Goal: Task Accomplishment & Management: Complete application form

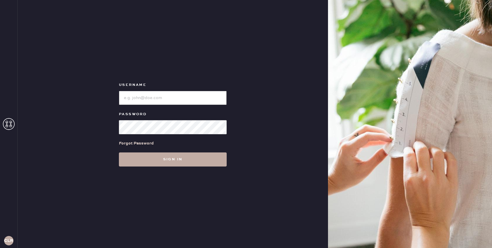
type input "[EMAIL_ADDRESS][DOMAIN_NAME]"
click at [173, 159] on button "Sign in" at bounding box center [173, 159] width 108 height 14
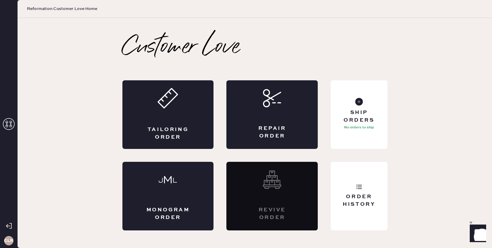
click at [8, 121] on icon at bounding box center [9, 124] width 12 height 12
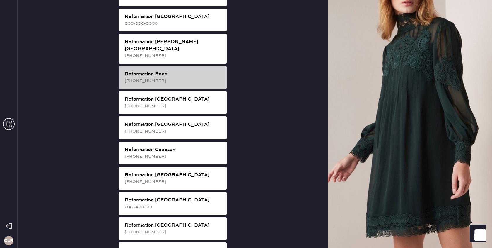
scroll to position [73, 0]
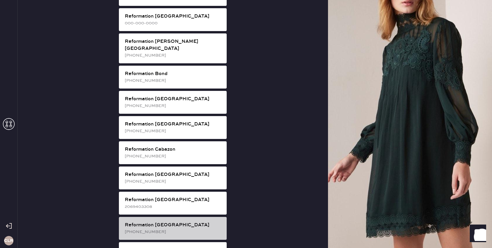
click at [201, 221] on div "Reformation [GEOGRAPHIC_DATA]" at bounding box center [173, 224] width 97 height 7
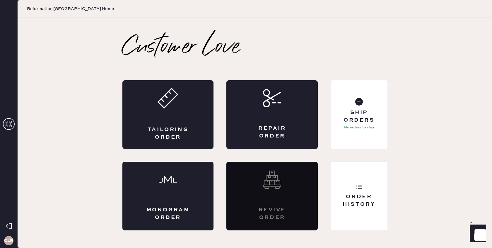
scroll to position [0, 0]
click at [375, 199] on div "Order History" at bounding box center [358, 200] width 47 height 15
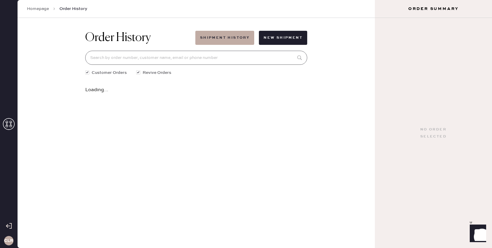
click at [194, 54] on input at bounding box center [196, 58] width 222 height 14
paste input "[EMAIL_ADDRESS][DOMAIN_NAME]"
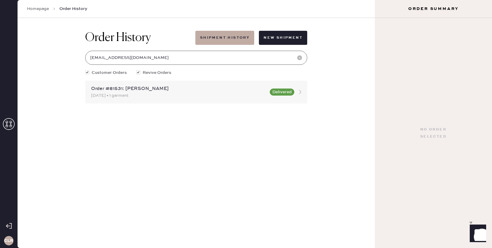
type input "[EMAIL_ADDRESS][DOMAIN_NAME]"
click at [300, 90] on icon at bounding box center [300, 92] width 12 height 12
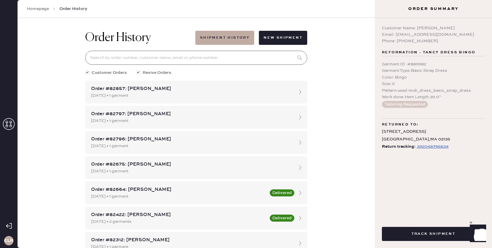
click at [210, 59] on input at bounding box center [196, 58] width 222 height 14
paste input "[EMAIL_ADDRESS][DOMAIN_NAME]"
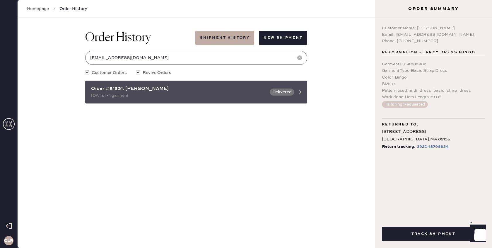
type input "[EMAIL_ADDRESS][DOMAIN_NAME]"
drag, startPoint x: 123, startPoint y: 90, endPoint x: 90, endPoint y: 91, distance: 32.8
click at [90, 91] on div "Order #81531: [PERSON_NAME] [DATE] • 1 garment Delivered" at bounding box center [196, 91] width 222 height 23
copy div "Order #81531"
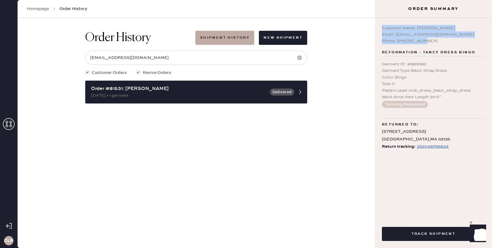
drag, startPoint x: 382, startPoint y: 29, endPoint x: 430, endPoint y: 42, distance: 49.2
click at [430, 42] on div "Customer Name: [PERSON_NAME] Email: [EMAIL_ADDRESS][DOMAIN_NAME] Phone: [PHONE_…" at bounding box center [433, 34] width 103 height 19
copy div "Customer Name: [PERSON_NAME] Email: [EMAIL_ADDRESS][DOMAIN_NAME] Phone: [PHONE_…"
click at [432, 38] on div "Phone: [PHONE_NUMBER]" at bounding box center [433, 41] width 103 height 6
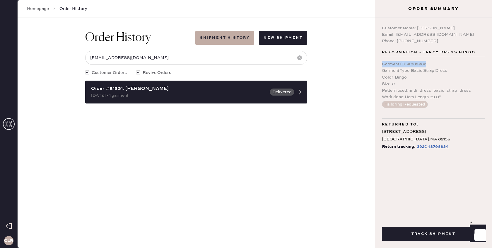
drag, startPoint x: 382, startPoint y: 65, endPoint x: 447, endPoint y: 61, distance: 65.1
click at [447, 61] on div "Garment ID : # 889982" at bounding box center [433, 64] width 103 height 6
copy div "Garment ID : # 889982"
click at [466, 71] on div "Garment Type : Basic Strap Dress" at bounding box center [433, 70] width 103 height 6
click at [10, 124] on icon at bounding box center [9, 124] width 12 height 12
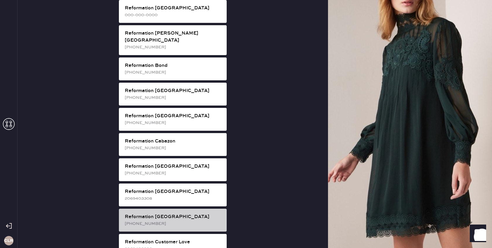
scroll to position [87, 0]
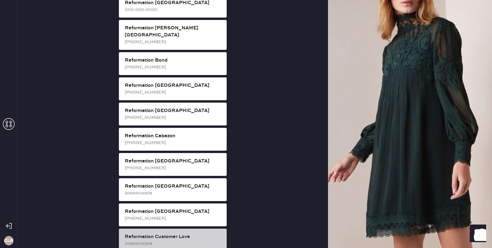
click at [183, 233] on div "Reformation Customer Love" at bounding box center [173, 236] width 97 height 7
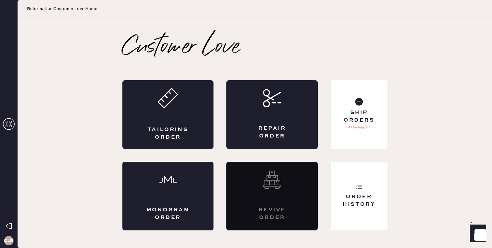
scroll to position [0, 0]
click at [274, 115] on div "Repair Order" at bounding box center [271, 114] width 91 height 68
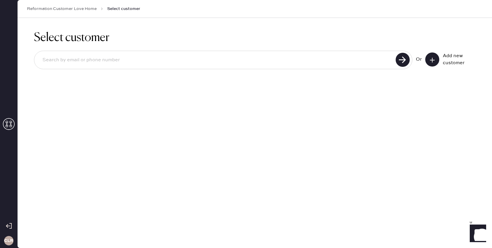
click at [235, 59] on input at bounding box center [216, 59] width 356 height 13
paste input "[EMAIL_ADDRESS][DOMAIN_NAME]"
type input "[EMAIL_ADDRESS][DOMAIN_NAME]"
click at [400, 61] on use at bounding box center [402, 60] width 14 height 14
click at [437, 59] on button at bounding box center [432, 59] width 14 height 14
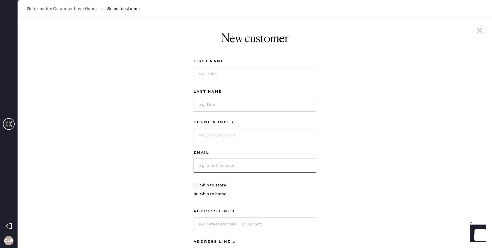
click at [235, 165] on input at bounding box center [254, 165] width 122 height 14
paste input "[EMAIL_ADDRESS][DOMAIN_NAME]"
type input "[EMAIL_ADDRESS][DOMAIN_NAME]"
click at [226, 75] on input at bounding box center [254, 74] width 122 height 14
paste input "[PERSON_NAME]"
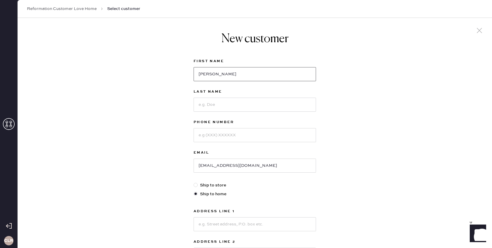
click at [218, 76] on input "[PERSON_NAME]" at bounding box center [254, 74] width 122 height 14
type input "[PERSON_NAME]"
click at [218, 101] on input at bounding box center [254, 104] width 122 height 14
paste input "[PERSON_NAME]"
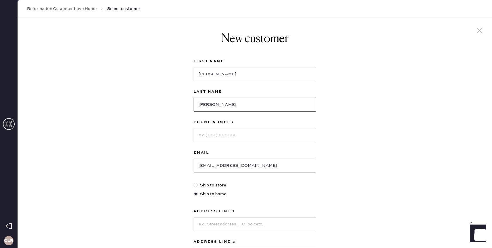
type input "[PERSON_NAME]"
click at [221, 135] on input at bounding box center [254, 135] width 122 height 14
paste input "[PHONE_NUMBER]"
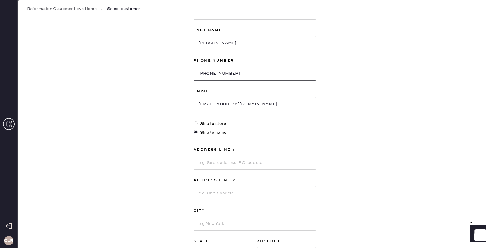
scroll to position [87, 0]
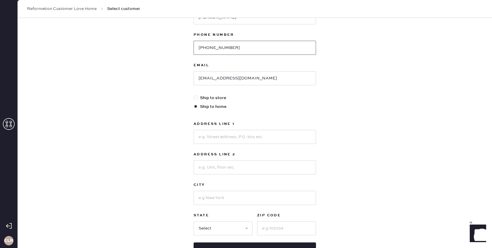
type input "[PHONE_NUMBER]"
click at [249, 139] on input at bounding box center [254, 137] width 122 height 14
paste input "[STREET_ADDRESS][PERSON_NAME]"
type input "[STREET_ADDRESS][PERSON_NAME]"
click at [245, 175] on div "Address Line [GEOGRAPHIC_DATA][PERSON_NAME] Address Line 2 City State Select [G…" at bounding box center [254, 177] width 122 height 115
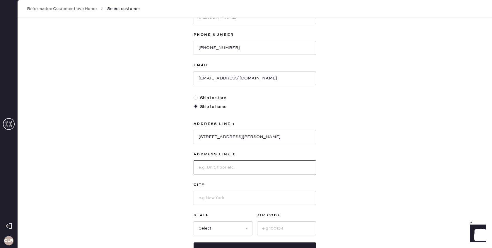
click at [242, 170] on input at bounding box center [254, 167] width 122 height 14
paste input "[GEOGRAPHIC_DATA]"
type input "[GEOGRAPHIC_DATA]"
click at [233, 198] on input at bounding box center [254, 197] width 122 height 14
paste input "Amherst"
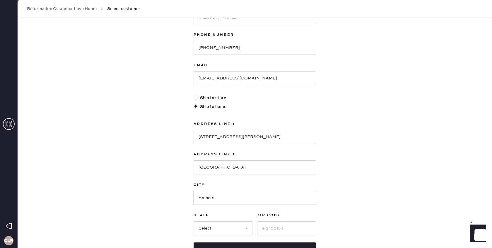
type input "Amherst"
click at [218, 226] on select "Select AK AL AR AZ CA CO CT [GEOGRAPHIC_DATA] DE FL [GEOGRAPHIC_DATA] HI [GEOGR…" at bounding box center [222, 228] width 59 height 14
select select "MA"
click at [193, 221] on select "Select AK AL AR AZ CA CO CT [GEOGRAPHIC_DATA] DE FL [GEOGRAPHIC_DATA] HI [GEOGR…" at bounding box center [222, 228] width 59 height 14
click at [275, 231] on input at bounding box center [286, 228] width 59 height 14
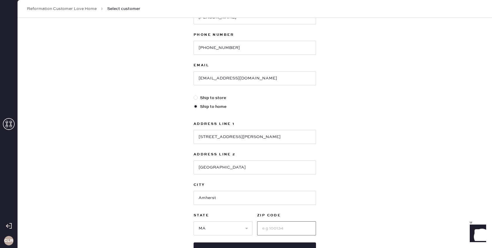
paste input "01002-5000"
type input "01002-5000"
click at [198, 137] on input "[STREET_ADDRESS][PERSON_NAME]" at bounding box center [254, 137] width 122 height 14
paste input "[PERSON_NAME] AC# 0010"
drag, startPoint x: 250, startPoint y: 137, endPoint x: 299, endPoint y: 137, distance: 49.7
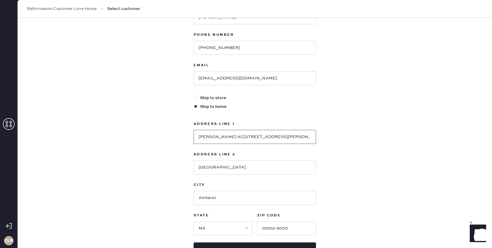
click at [299, 137] on input "[PERSON_NAME] AC[STREET_ADDRESS][PERSON_NAME]" at bounding box center [254, 137] width 122 height 14
type input "[PERSON_NAME] AC# 0010"
click at [198, 169] on input "[GEOGRAPHIC_DATA]" at bounding box center [254, 167] width 122 height 14
paste input "[STREET_ADDRESS][PERSON_NAME]"
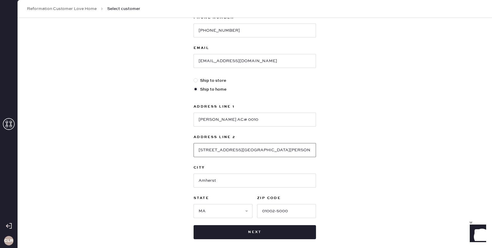
scroll to position [114, 0]
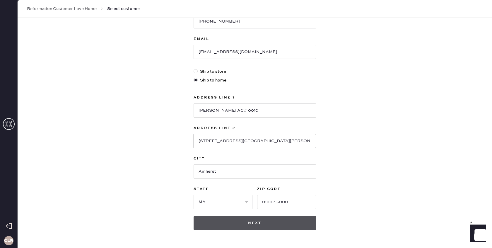
type input "[STREET_ADDRESS][GEOGRAPHIC_DATA][PERSON_NAME]"
click at [242, 222] on button "Next" at bounding box center [254, 223] width 122 height 14
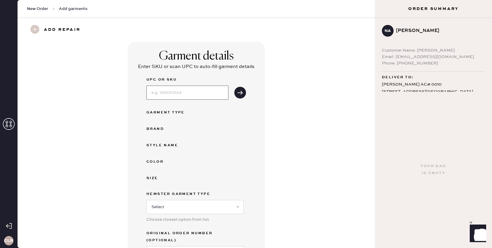
click at [197, 92] on input at bounding box center [187, 92] width 82 height 14
paste input "1312130PLC031"
type input "1312130PLC031"
click at [236, 92] on button "submit" at bounding box center [240, 93] width 12 height 12
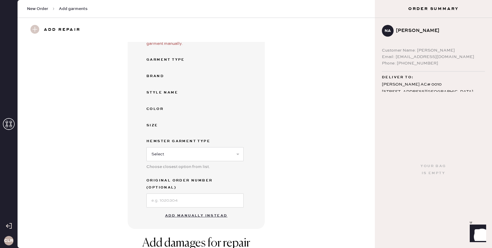
scroll to position [113, 0]
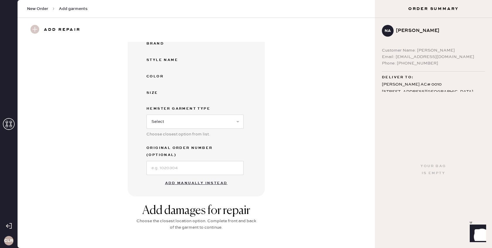
click at [198, 179] on button "Add manually instead" at bounding box center [196, 183] width 69 height 12
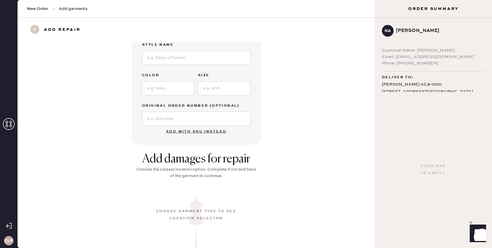
scroll to position [100, 0]
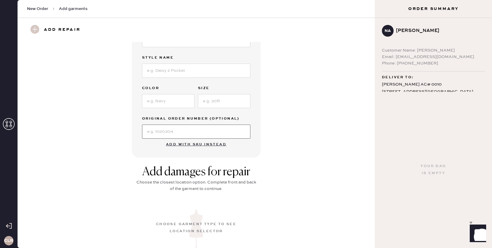
click at [178, 135] on input at bounding box center [196, 131] width 108 height 14
paste input "S18781186"
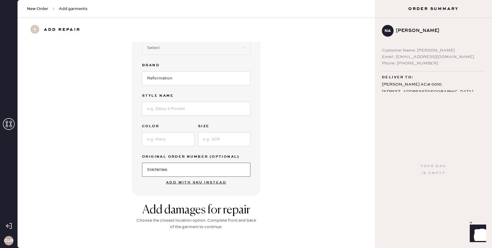
scroll to position [0, 0]
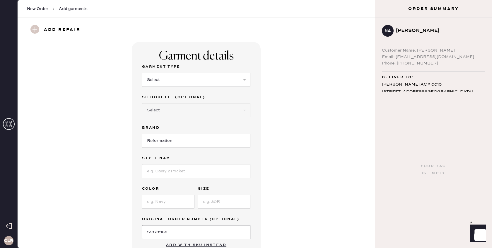
type input "S18781186"
click at [176, 82] on select "Select Basic Skirt Jeans Leggings Pants Shorts Basic Sleeved Dress Basic Sleeve…" at bounding box center [196, 80] width 108 height 14
select select "2"
click at [142, 73] on select "Select Basic Skirt Jeans Leggings Pants Shorts Basic Sleeved Dress Basic Sleeve…" at bounding box center [196, 80] width 108 height 14
click at [194, 111] on select "Select Shorts Cropped Flare Boot Cut Straight Skinny Other" at bounding box center [196, 110] width 108 height 14
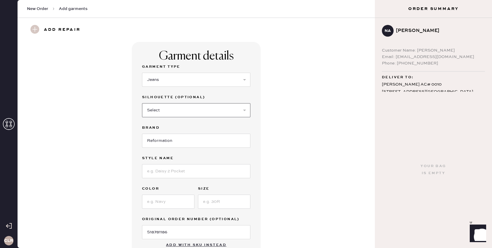
click at [194, 111] on select "Select Shorts Cropped Flare Boot Cut Straight Skinny Other" at bounding box center [196, 110] width 108 height 14
select select "5"
click at [142, 103] on select "Select Shorts Cropped Flare Boot Cut Straight Skinny Other" at bounding box center [196, 110] width 108 height 14
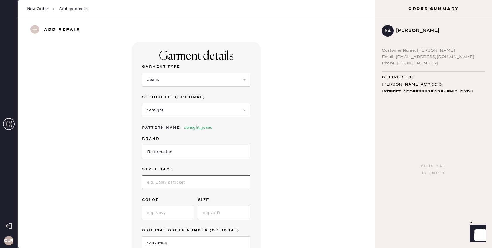
click at [185, 183] on input at bounding box center [196, 182] width 108 height 14
paste input "Val 90s Mid Rise Straight Jeans"
type input "Val 90s Mid Rise Straight Jeans"
click at [163, 213] on input at bounding box center [168, 212] width 52 height 14
paste input "Pelican"
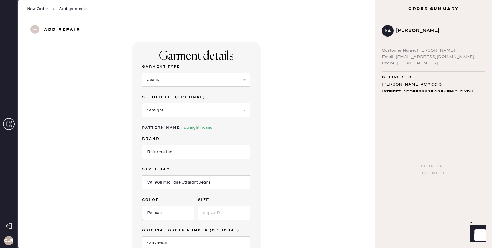
type input "Pelican"
click at [223, 209] on input at bounding box center [224, 212] width 52 height 14
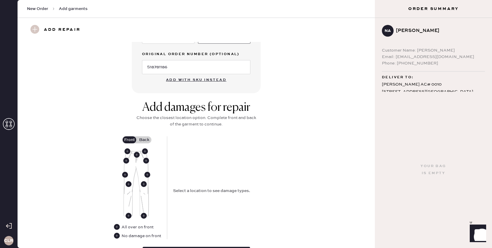
scroll to position [175, 0]
type input "31"
click at [136, 155] on use at bounding box center [137, 155] width 6 height 6
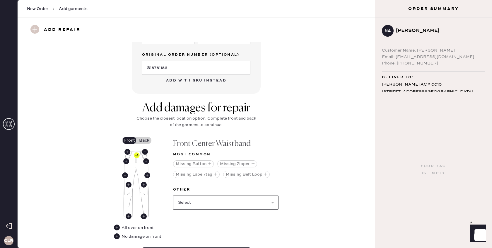
click at [194, 201] on select "Select Broken / Ripped Hem Broken Beads Broken Belt Loop Broken Button Broken E…" at bounding box center [225, 202] width 105 height 14
select select "1750"
click at [173, 195] on select "Select Broken / Ripped Hem Broken Beads Broken Belt Loop Broken Button Broken E…" at bounding box center [225, 202] width 105 height 14
click at [195, 202] on select "Select Broken / Ripped Hem Broken Beads Broken Belt Loop Broken Button Broken E…" at bounding box center [225, 202] width 105 height 14
select select "2099"
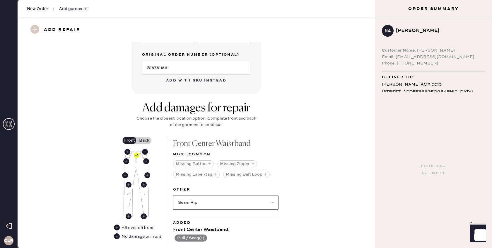
click at [173, 195] on select "Select Broken / Ripped Hem Broken Beads Broken Belt Loop Broken Button Broken E…" at bounding box center [225, 202] width 105 height 14
select select
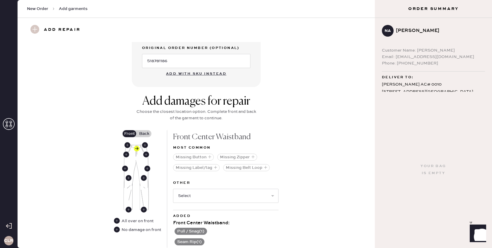
click at [143, 135] on label "Back" at bounding box center [144, 133] width 15 height 7
click at [144, 133] on input "Back" at bounding box center [144, 133] width 0 height 0
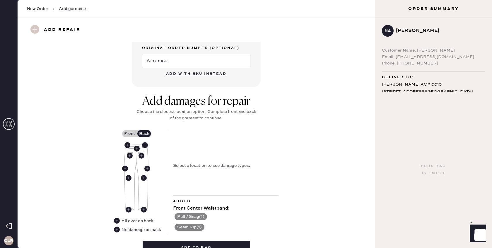
scroll to position [184, 0]
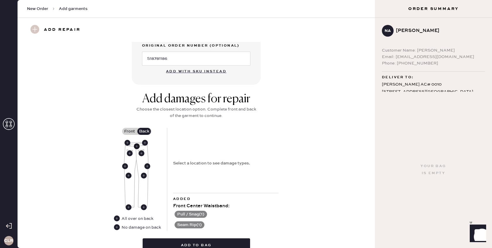
click at [137, 146] on use at bounding box center [137, 146] width 6 height 6
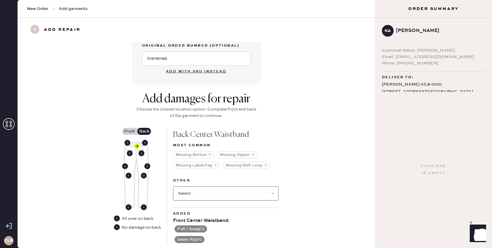
click at [201, 192] on select "Select Broken / Ripped Hem Broken Beads Broken Belt Loop Broken Button Broken E…" at bounding box center [225, 193] width 105 height 14
click at [117, 226] on use at bounding box center [117, 227] width 6 height 6
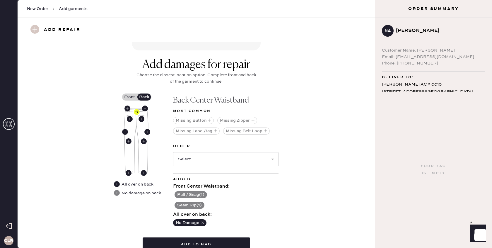
scroll to position [241, 0]
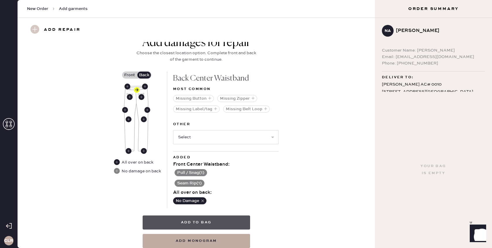
click at [198, 221] on button "Add to bag" at bounding box center [195, 222] width 107 height 14
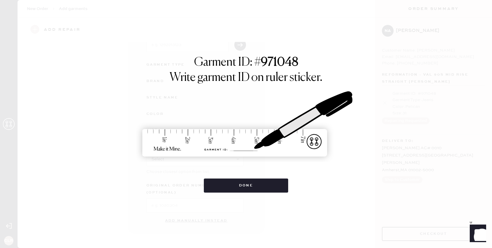
scroll to position [40, 0]
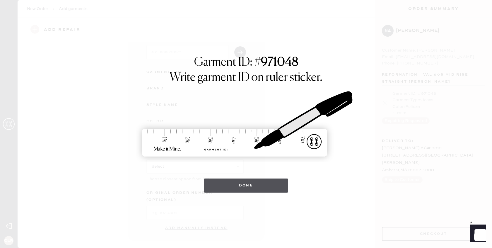
click at [235, 184] on button "Done" at bounding box center [246, 185] width 85 height 14
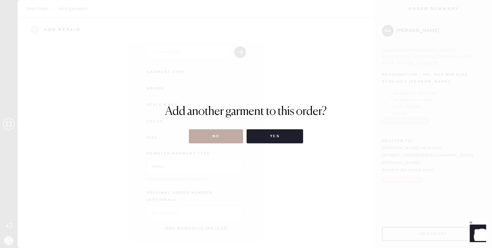
click at [217, 134] on button "No" at bounding box center [216, 136] width 54 height 14
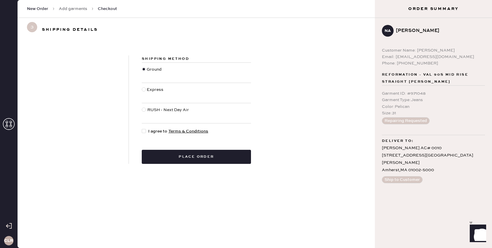
click at [145, 130] on div at bounding box center [144, 131] width 4 height 4
click at [142, 128] on input "I agree to Terms & Conditions" at bounding box center [142, 128] width 0 height 0
checkbox input "true"
click at [182, 153] on button "Place order" at bounding box center [196, 157] width 109 height 14
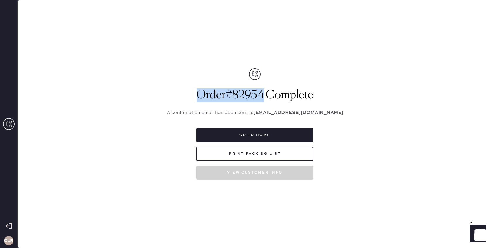
drag, startPoint x: 263, startPoint y: 93, endPoint x: 196, endPoint y: 93, distance: 67.3
click at [196, 93] on h1 "Order # 82954 Complete" at bounding box center [254, 95] width 190 height 14
copy h1 "Order # 82954"
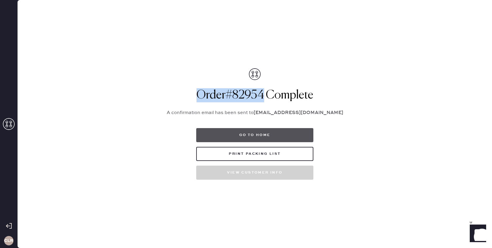
click at [247, 133] on button "Go to home" at bounding box center [254, 135] width 117 height 14
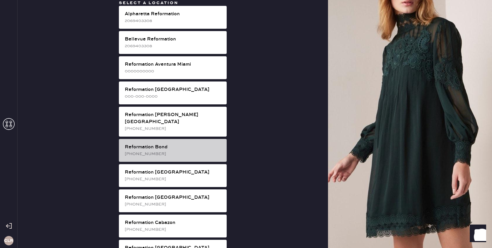
scroll to position [110, 0]
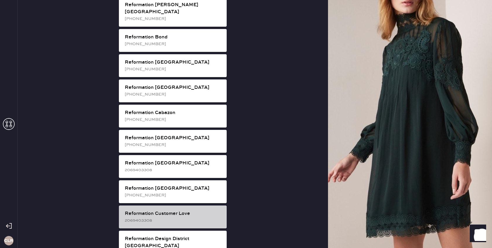
click at [171, 210] on div "Reformation Customer Love" at bounding box center [173, 213] width 97 height 7
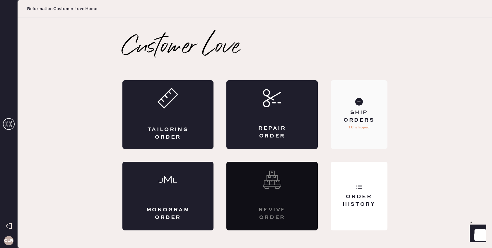
click at [358, 129] on p "1 Unshipped" at bounding box center [358, 127] width 21 height 7
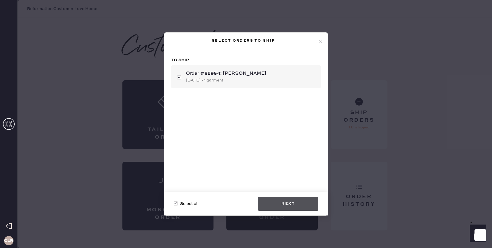
click at [279, 202] on button "Next" at bounding box center [288, 203] width 60 height 14
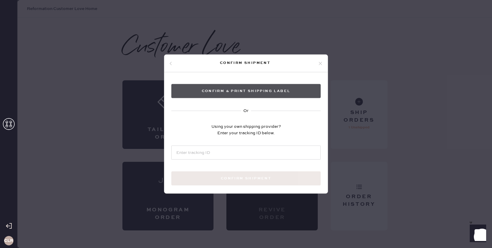
click at [245, 92] on button "Confirm & Print shipping label" at bounding box center [245, 91] width 149 height 14
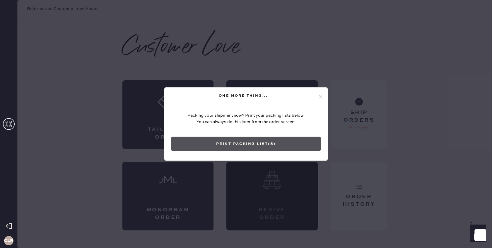
click at [253, 141] on button "Print Packing List(s)" at bounding box center [245, 144] width 149 height 14
